Goal: Check status: Check status

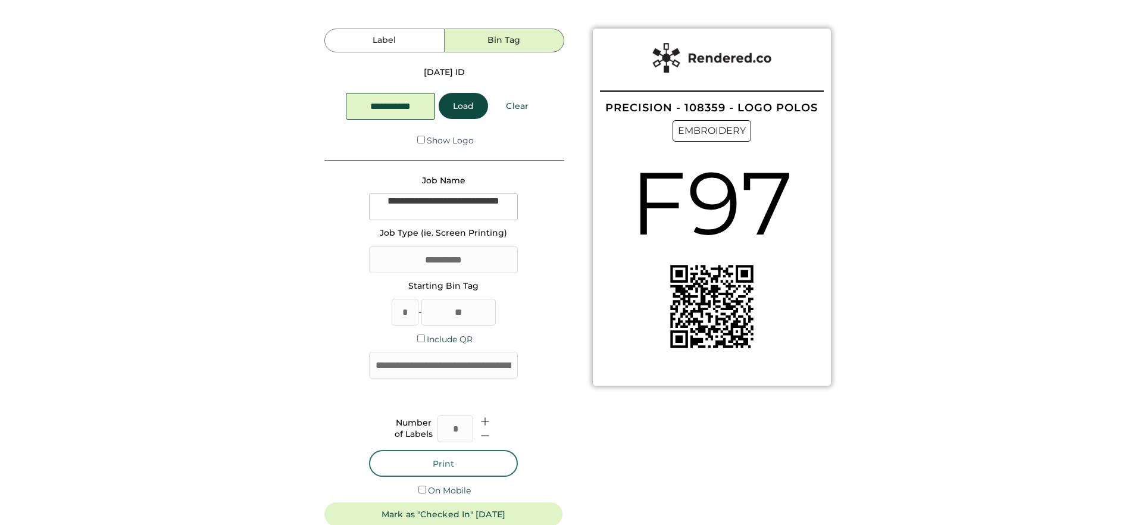
click at [469, 450] on button "Print" at bounding box center [443, 463] width 149 height 27
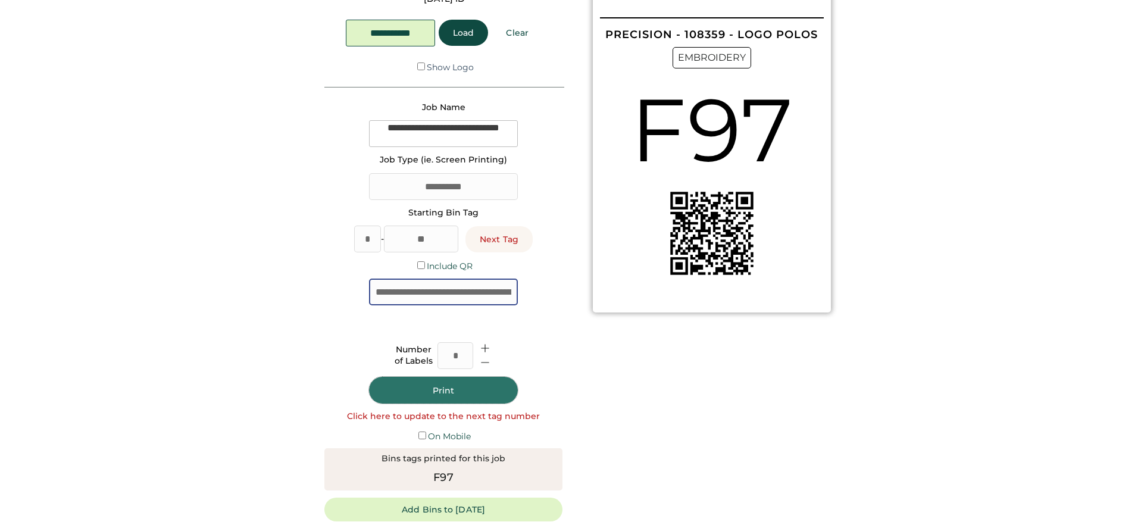
scroll to position [84, 0]
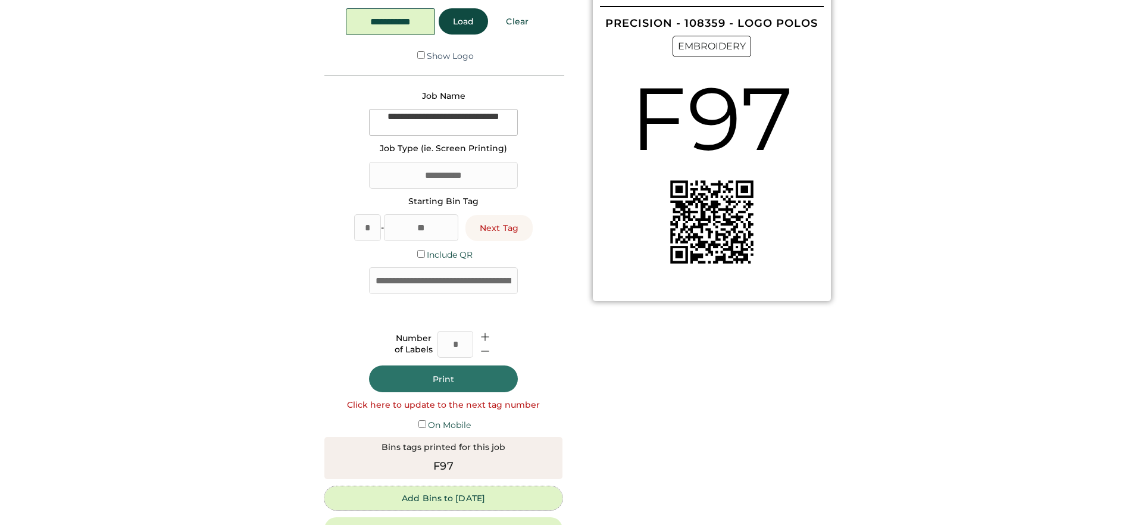
click at [415, 499] on button "Add Bins to Monday" at bounding box center [443, 498] width 238 height 24
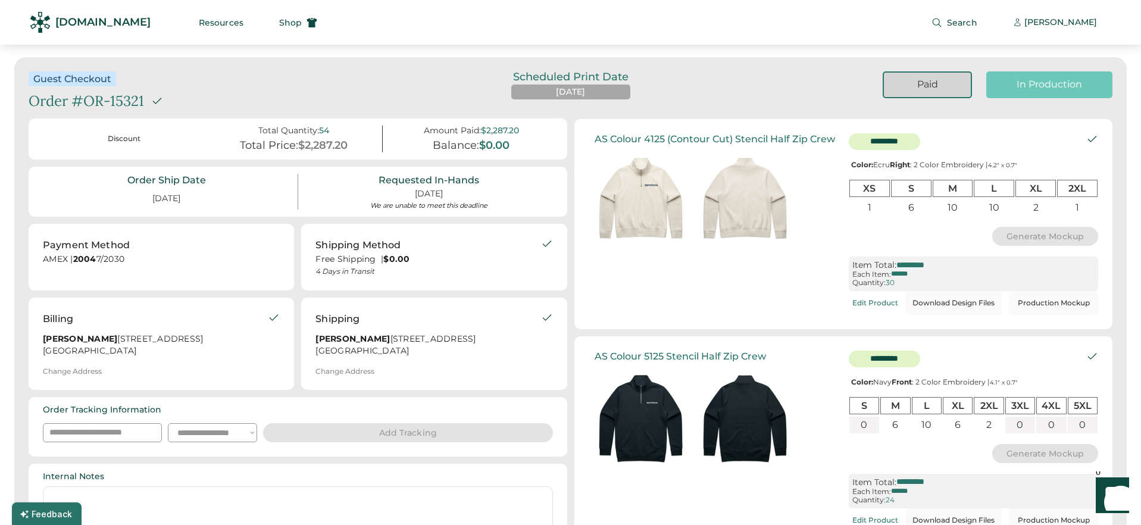
drag, startPoint x: 311, startPoint y: 350, endPoint x: 403, endPoint y: 361, distance: 92.3
click at [403, 361] on div "Shipping [PERSON_NAME] [STREET_ADDRESS] Change Address" at bounding box center [433, 344] width 265 height 92
click at [1027, 90] on div "In Production" at bounding box center [1049, 84] width 98 height 13
click at [1029, 89] on div "In Production" at bounding box center [1049, 84] width 98 height 13
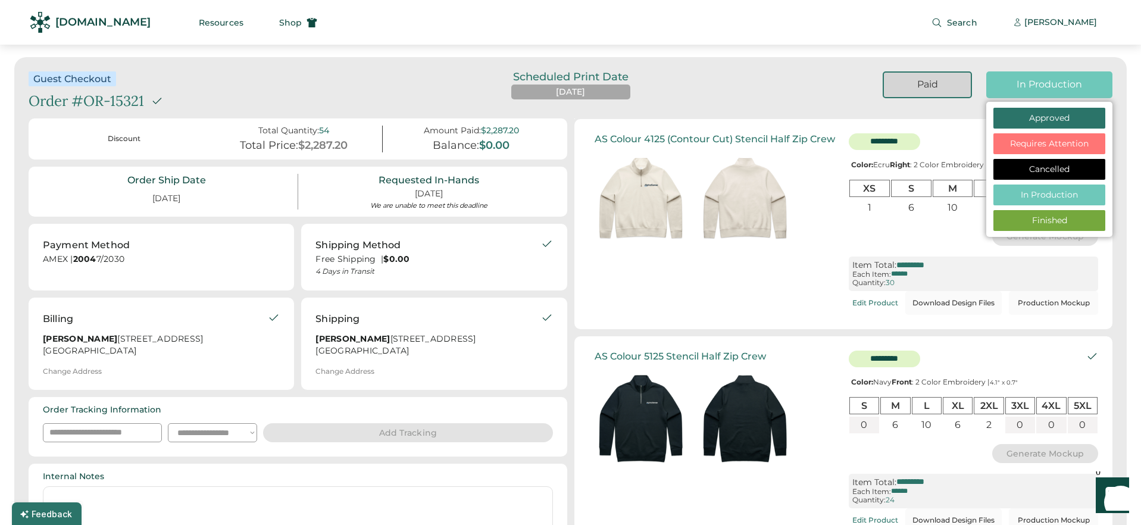
click at [1035, 226] on div "Finished" at bounding box center [1049, 220] width 112 height 21
select select "**********"
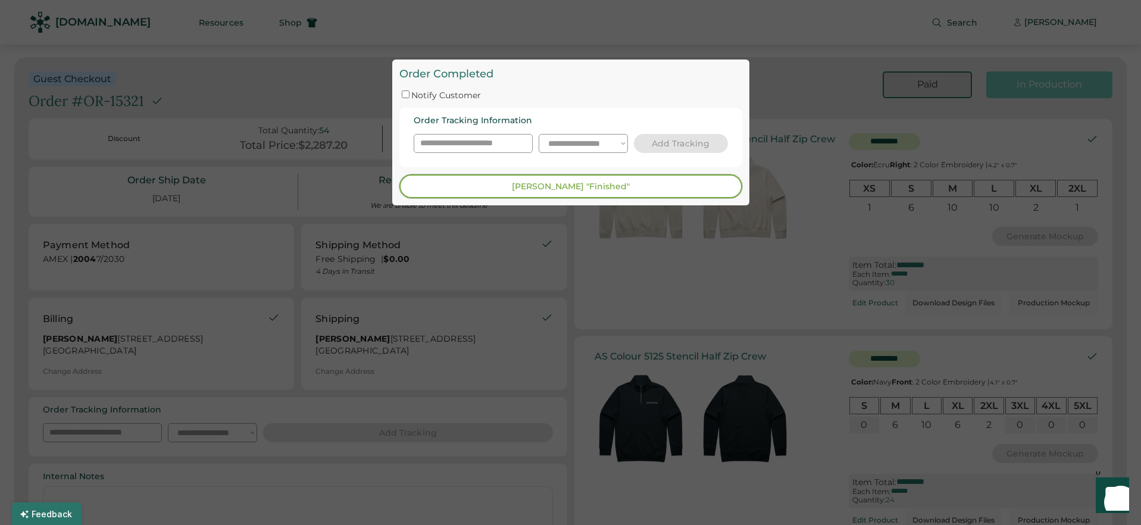
click at [505, 190] on button "[PERSON_NAME] "Finished"" at bounding box center [570, 186] width 343 height 24
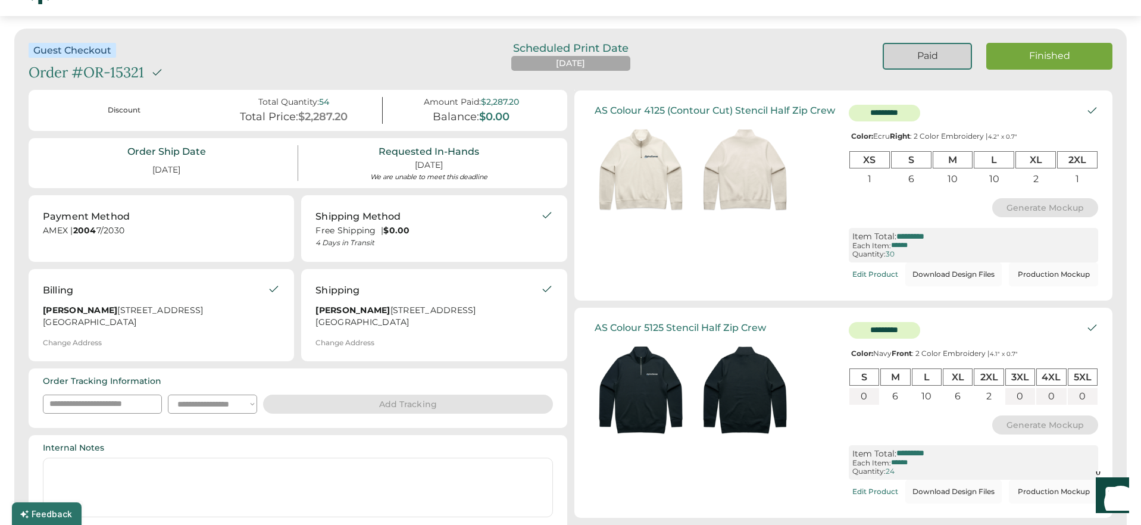
scroll to position [34, 0]
